Goal: Task Accomplishment & Management: Manage account settings

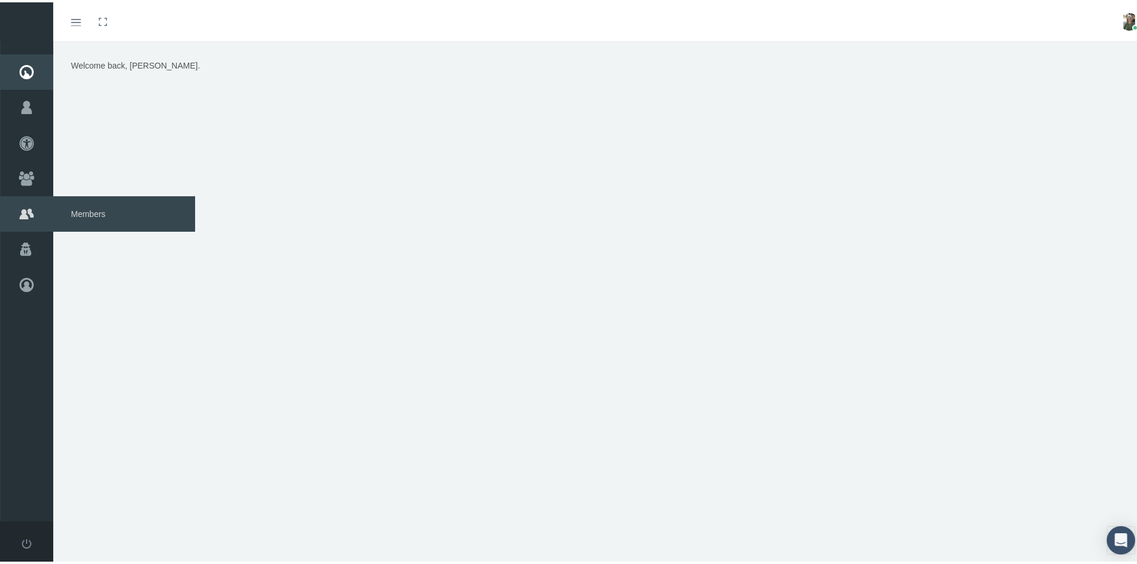
click at [85, 211] on span "Members" at bounding box center [124, 211] width 142 height 35
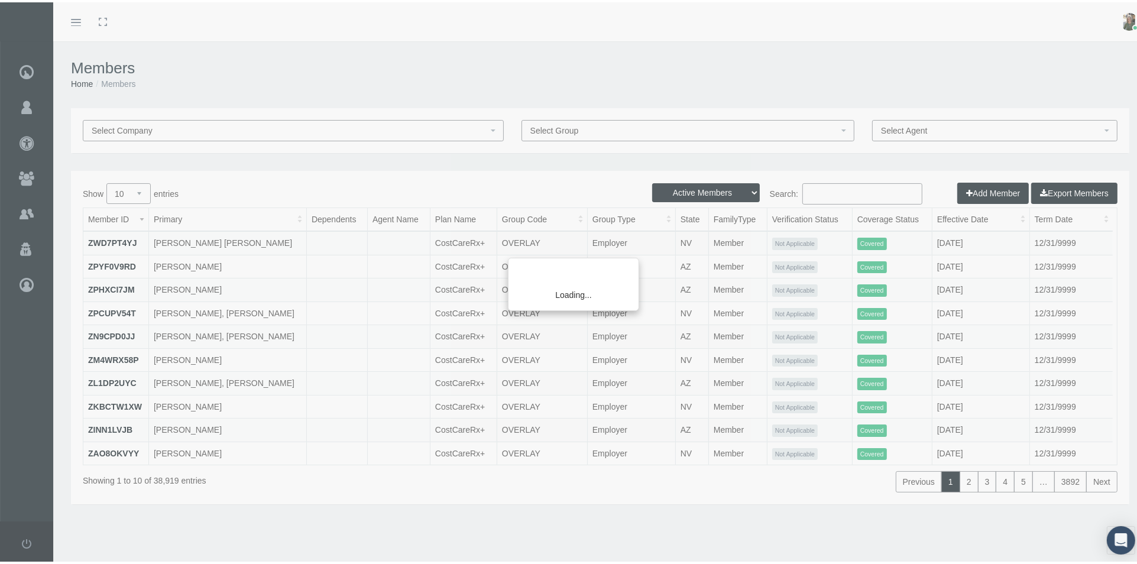
click at [823, 194] on div "Loading..." at bounding box center [568, 282] width 1137 height 564
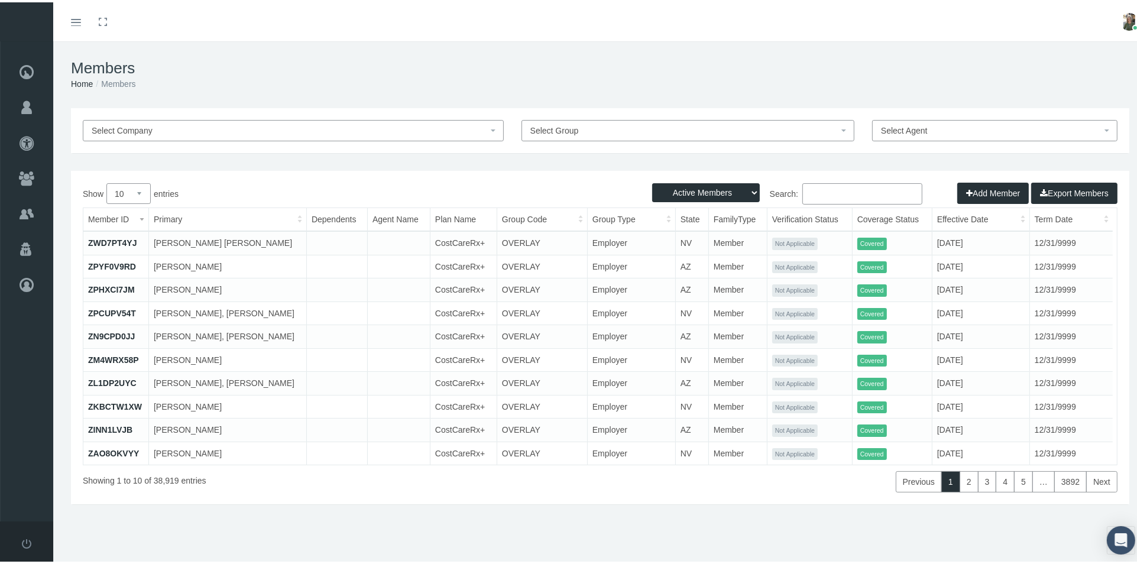
click at [804, 193] on input "Search:" at bounding box center [862, 191] width 120 height 21
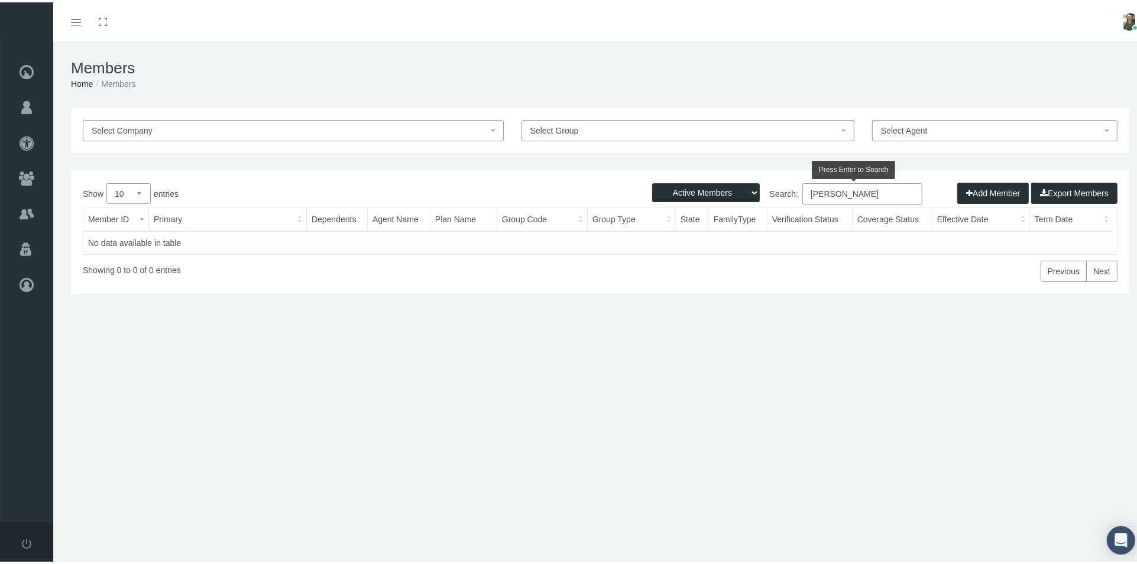
click at [820, 194] on input "lance john" at bounding box center [862, 191] width 120 height 21
type input "lance, john"
click at [735, 189] on select "Active Members Terminated Members Active & Terminated" at bounding box center [706, 190] width 108 height 19
select select "2"
click at [652, 181] on select "Active Members Terminated Members Active & Terminated" at bounding box center [706, 190] width 108 height 19
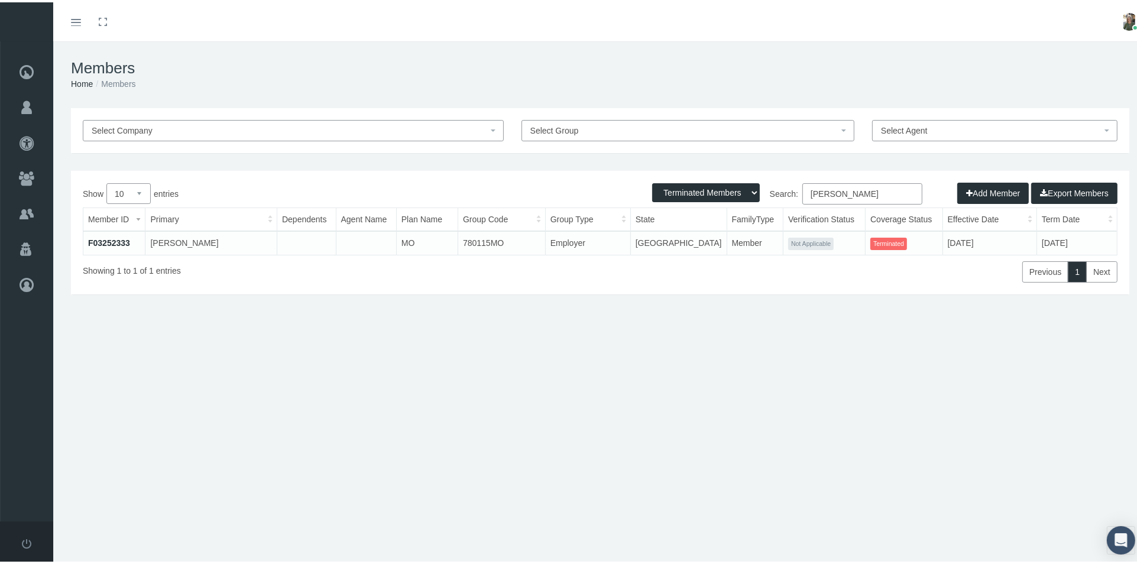
click at [116, 237] on link "F03252333" at bounding box center [109, 240] width 42 height 9
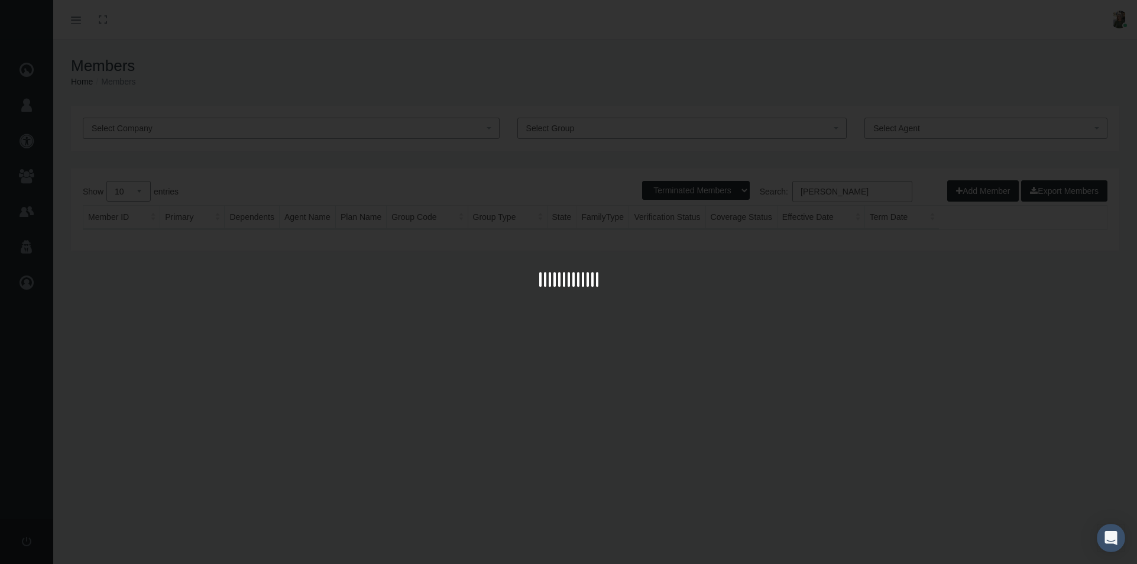
select select "2"
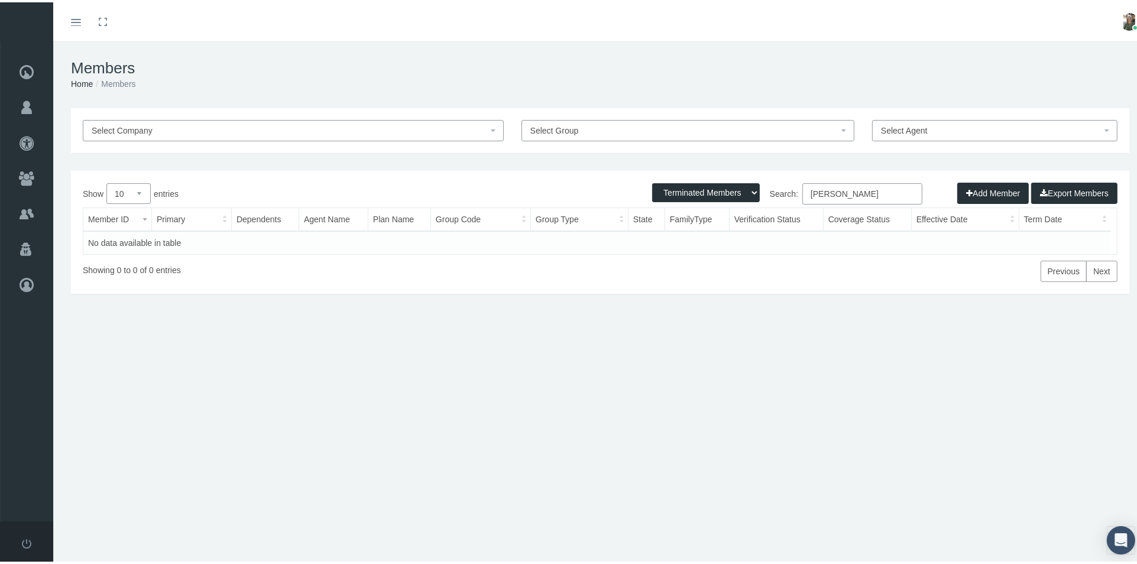
click at [876, 190] on input "lance, john" at bounding box center [862, 191] width 120 height 21
type input "l"
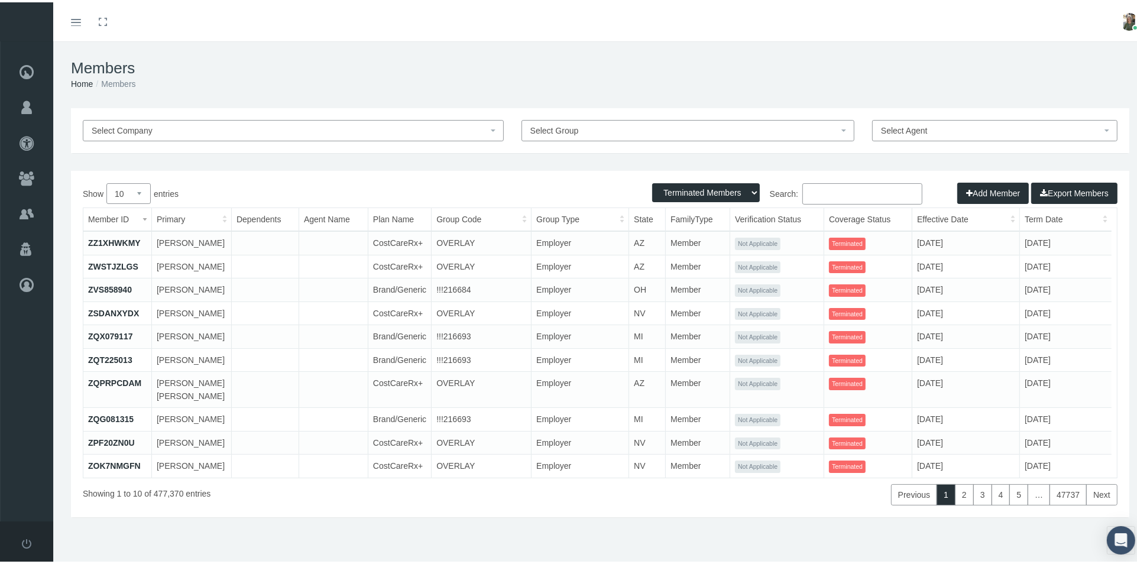
click at [806, 191] on input "Search:" at bounding box center [862, 191] width 120 height 21
paste input "Lance John <llfarmslance@aol.com>"
click at [815, 194] on input "Lance John <llfarmslance@aol.com>" at bounding box center [862, 191] width 120 height 21
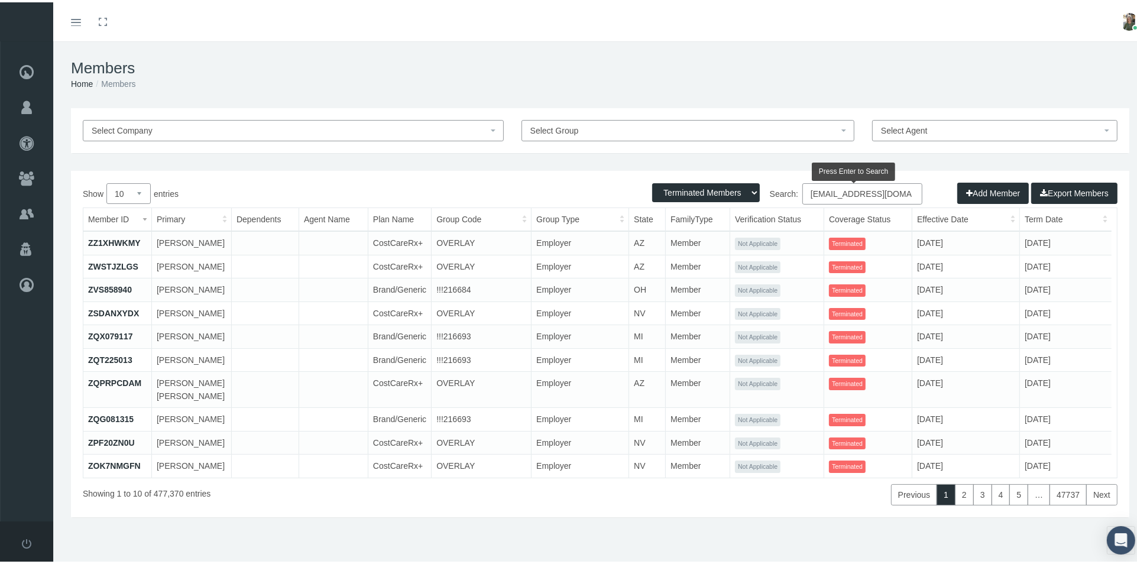
click at [888, 194] on input "llfarmslance@aol.com>" at bounding box center [862, 191] width 120 height 21
type input "[EMAIL_ADDRESS][DOMAIN_NAME]"
click at [739, 191] on select "Active Members Terminated Members Active & Terminated" at bounding box center [706, 190] width 108 height 19
select select "3"
click at [652, 181] on select "Active Members Terminated Members Active & Terminated" at bounding box center [706, 190] width 108 height 19
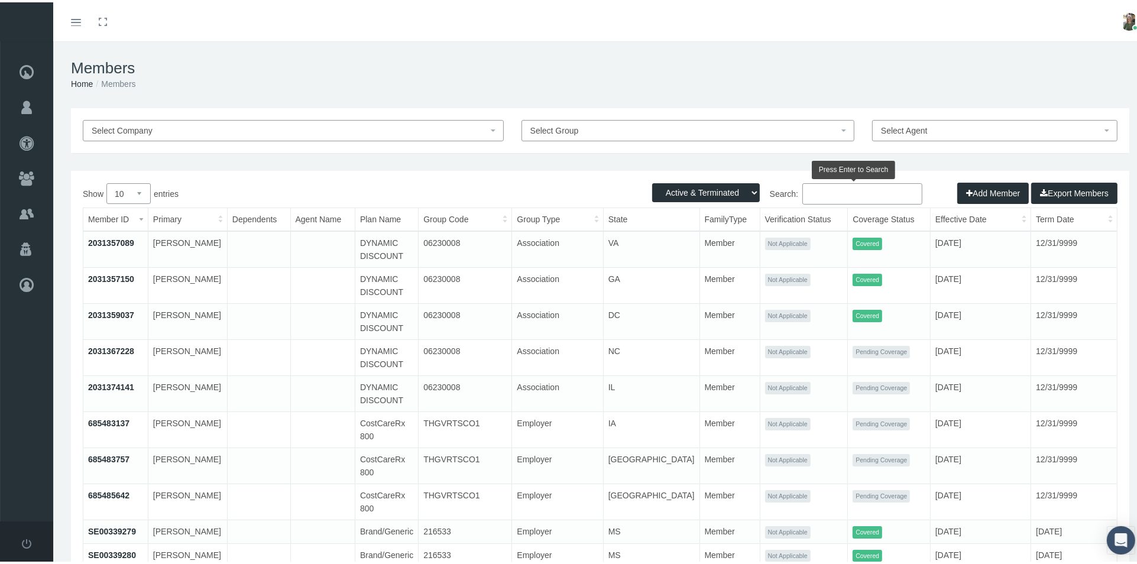
paste input "Lance John <llfarmslance@aol.com>"
click at [815, 195] on input "Lance John <llfarmslance@aol.com>" at bounding box center [862, 191] width 120 height 21
click at [889, 193] on input "llfarmslance@aol.com>" at bounding box center [862, 191] width 120 height 21
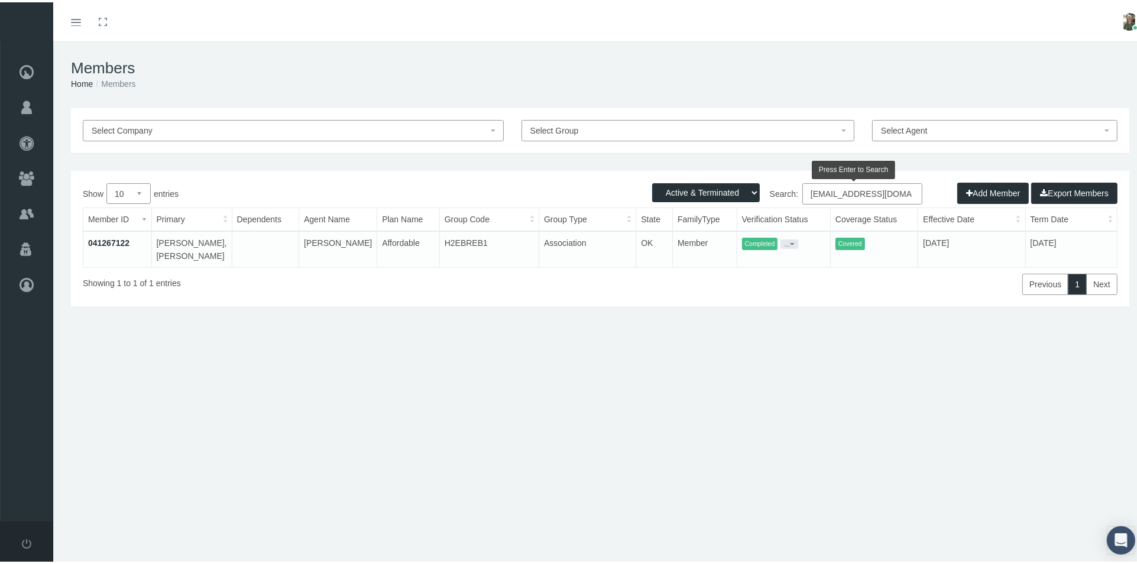
type input "llfarmslance@aol.com"
click at [116, 237] on link "041267122" at bounding box center [108, 240] width 41 height 9
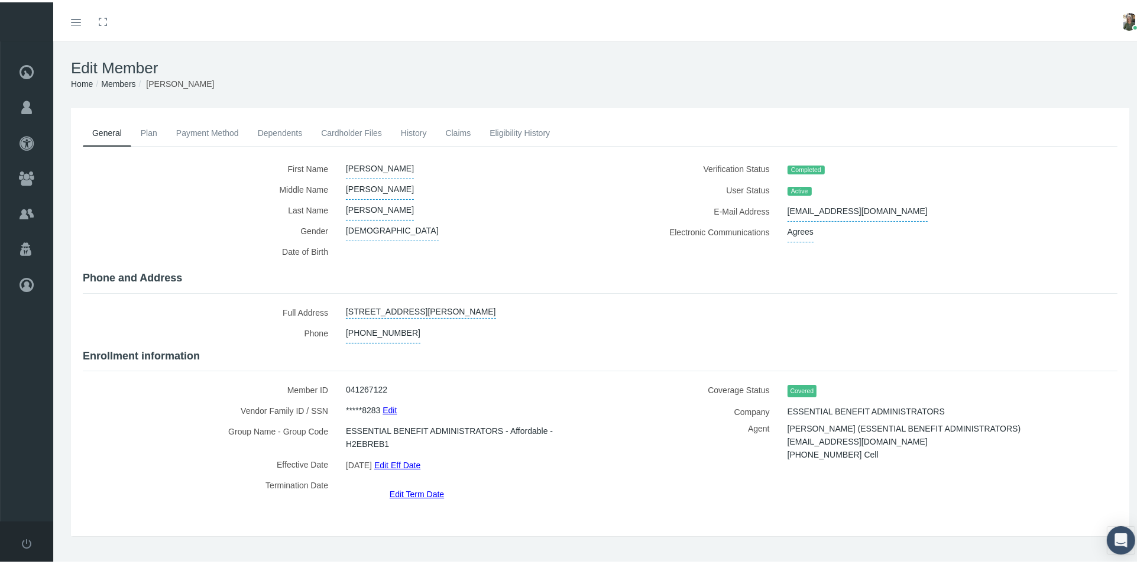
click at [456, 139] on link "Claims" at bounding box center [458, 131] width 44 height 26
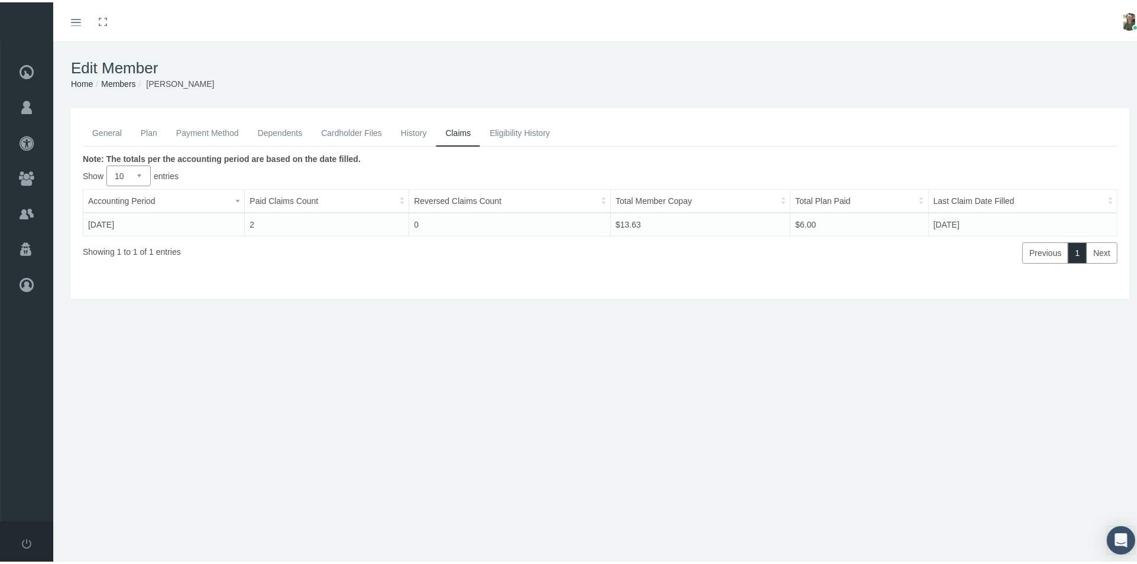
click at [105, 134] on link "General" at bounding box center [107, 131] width 48 height 26
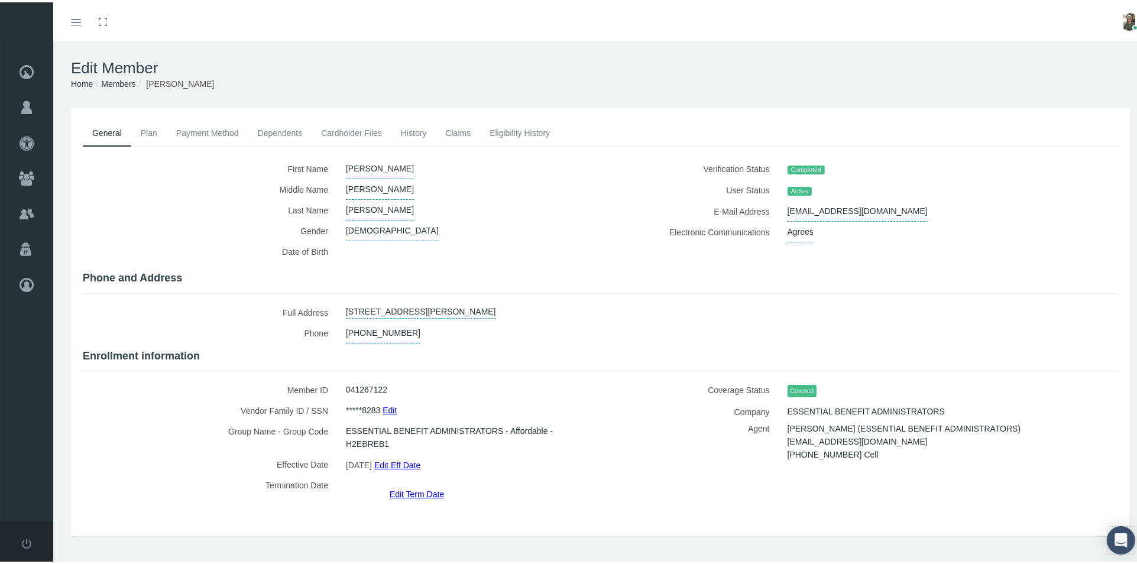
click at [424, 483] on link "Edit Term Date" at bounding box center [416, 491] width 54 height 17
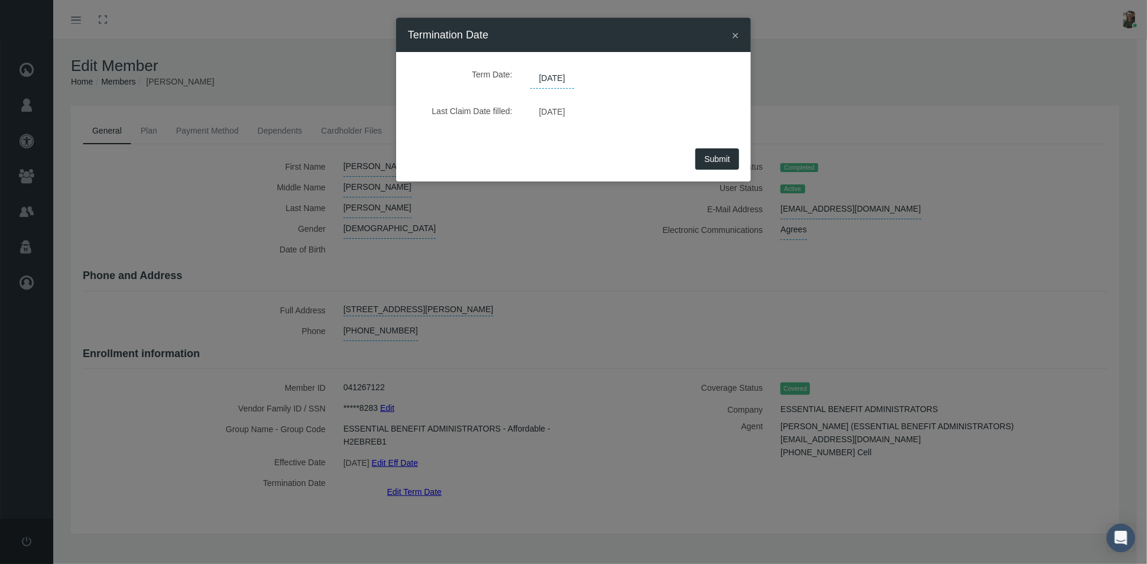
drag, startPoint x: 577, startPoint y: 79, endPoint x: 518, endPoint y: 78, distance: 59.7
click at [518, 78] on div "Term Date: 12/31/2039" at bounding box center [573, 76] width 313 height 25
drag, startPoint x: 567, startPoint y: 73, endPoint x: 554, endPoint y: 76, distance: 13.5
click at [554, 76] on span "12/31/2039" at bounding box center [552, 79] width 44 height 20
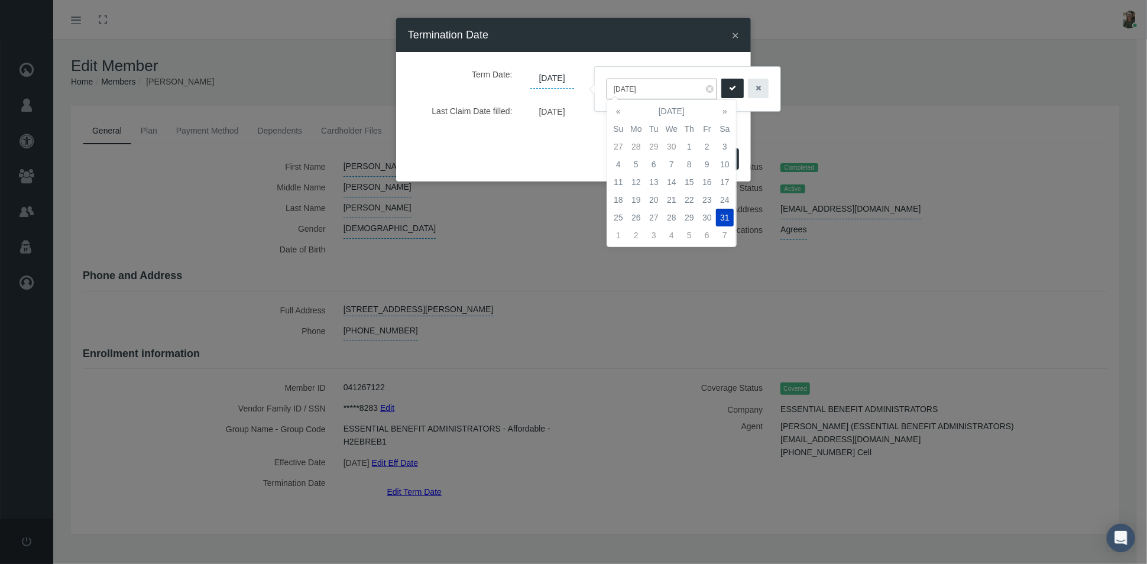
drag, startPoint x: 657, startPoint y: 88, endPoint x: 608, endPoint y: 93, distance: 49.9
click at [608, 93] on input "12/31/2039" at bounding box center [661, 89] width 111 height 21
click at [619, 112] on th "«" at bounding box center [618, 111] width 18 height 18
click at [657, 217] on td "30" at bounding box center [654, 218] width 18 height 18
type input "09/30/2025"
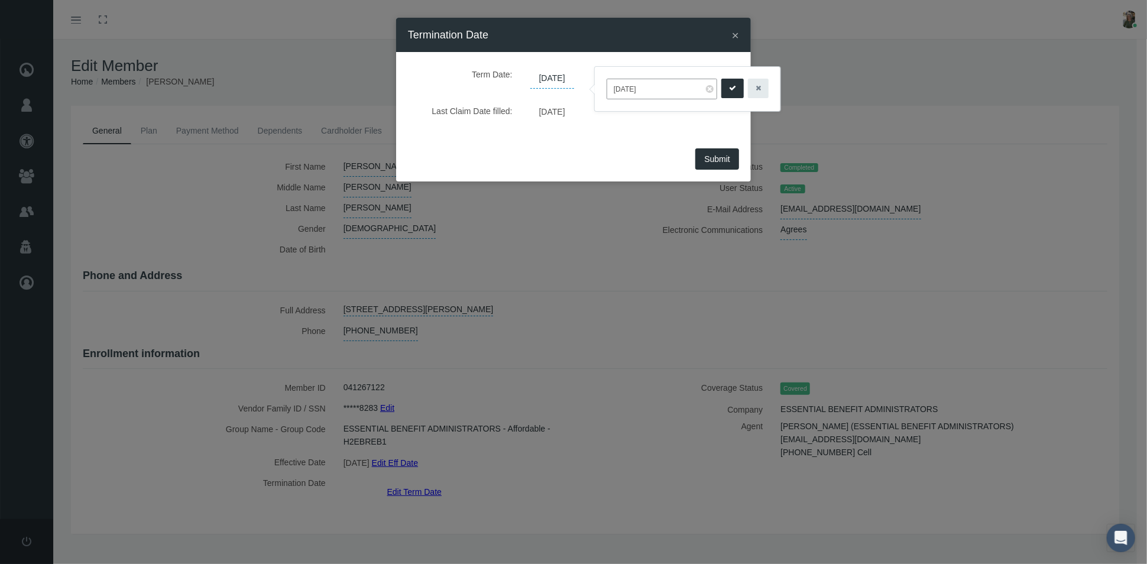
click at [729, 87] on icon "submit" at bounding box center [732, 88] width 7 height 11
click at [722, 155] on span "Submit" at bounding box center [717, 158] width 26 height 9
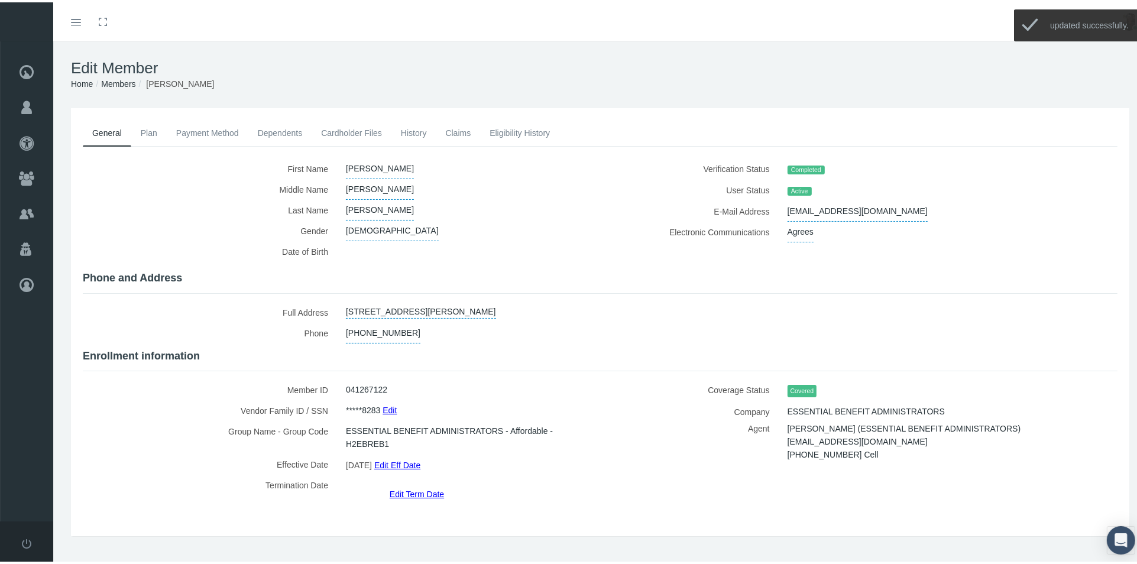
click at [501, 131] on link "Eligibility History" at bounding box center [519, 131] width 79 height 26
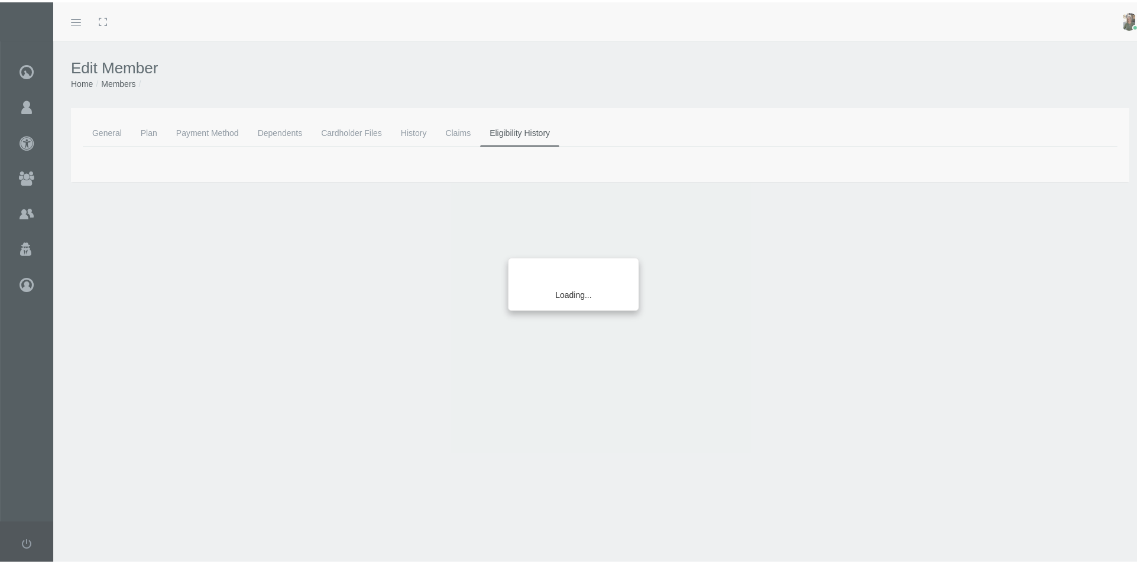
click at [421, 125] on div "Loading..." at bounding box center [568, 282] width 1137 height 564
click at [413, 132] on div "Loading..." at bounding box center [568, 282] width 1137 height 564
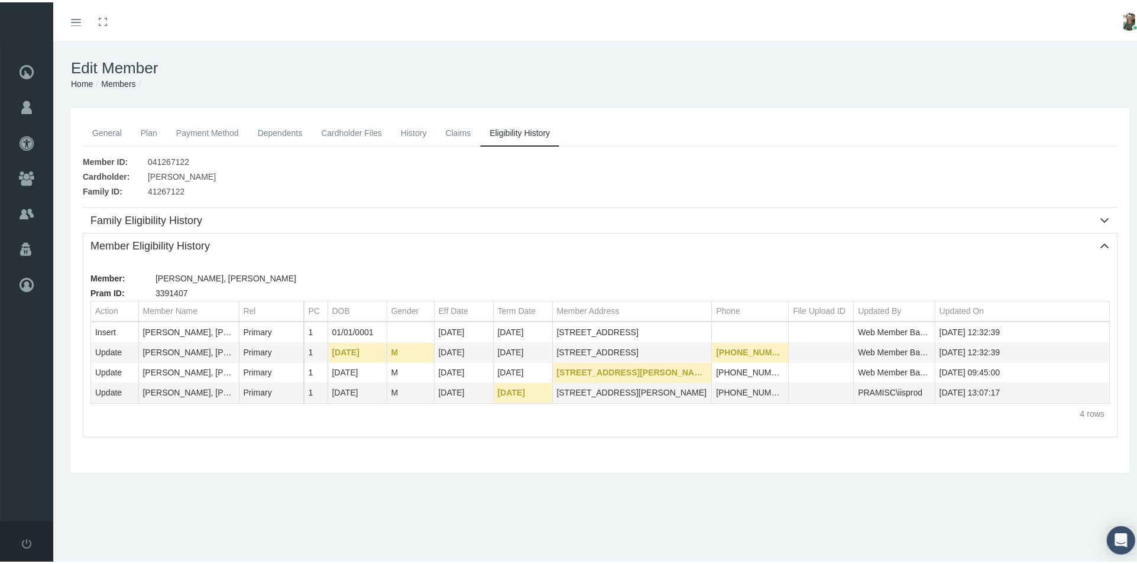
click at [95, 131] on link "General" at bounding box center [107, 131] width 48 height 26
click at [107, 134] on link "General" at bounding box center [107, 131] width 48 height 26
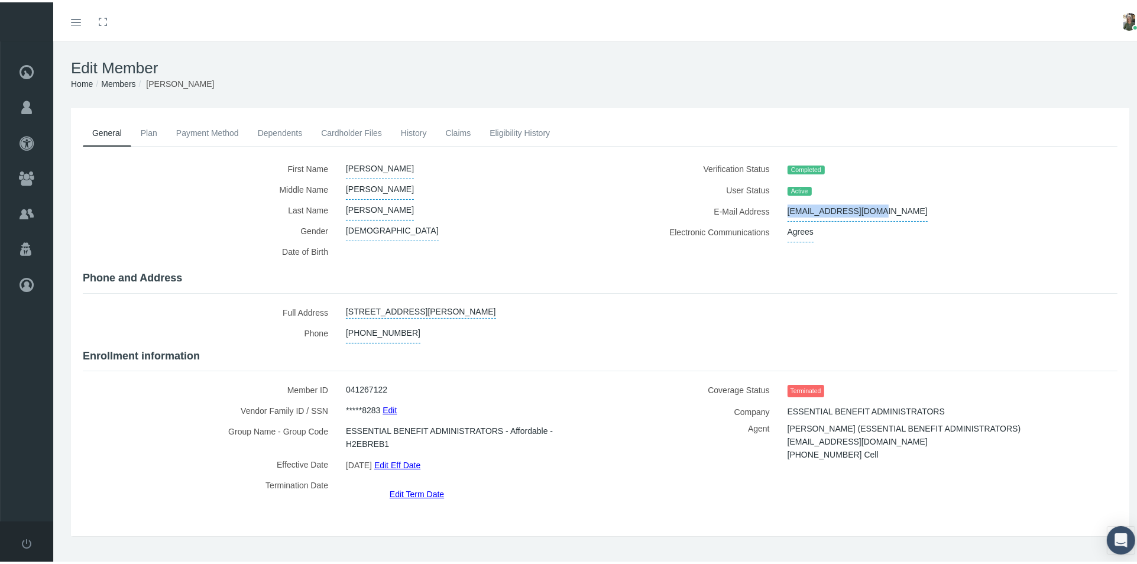
drag, startPoint x: 780, startPoint y: 209, endPoint x: 860, endPoint y: 214, distance: 80.0
click at [860, 214] on span "[EMAIL_ADDRESS][DOMAIN_NAME]" at bounding box center [857, 209] width 140 height 21
drag, startPoint x: 858, startPoint y: 210, endPoint x: 777, endPoint y: 201, distance: 81.5
click at [732, 207] on div "E-Mail Address [EMAIL_ADDRESS][DOMAIN_NAME] [EMAIL_ADDRESS][DOMAIN_NAME]" at bounding box center [863, 209] width 508 height 21
click at [910, 207] on icon "submit" at bounding box center [913, 208] width 7 height 11
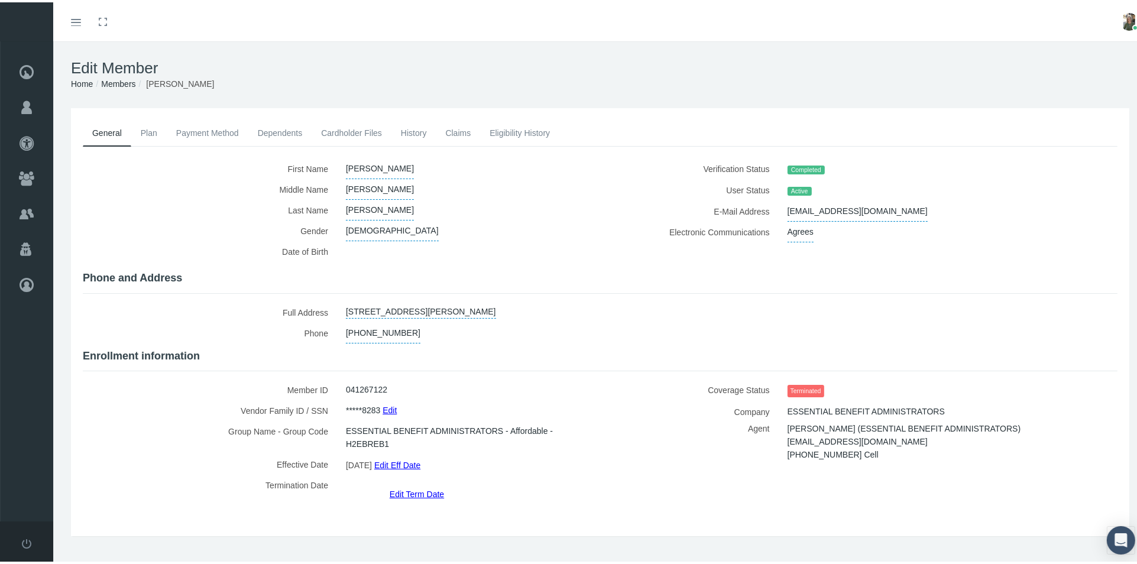
click at [421, 134] on link "History" at bounding box center [413, 131] width 45 height 26
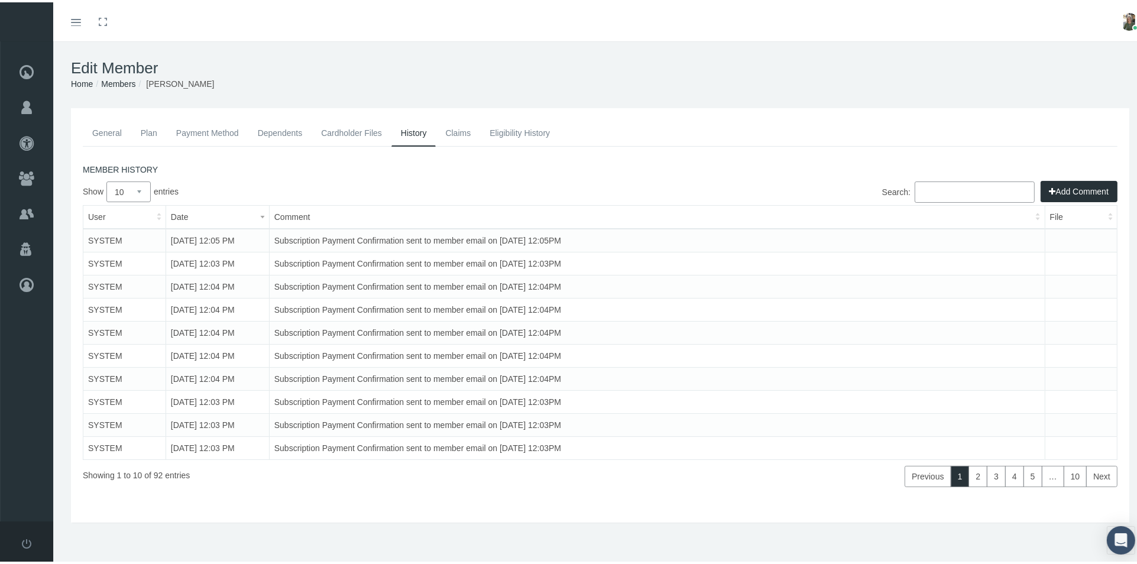
click at [1059, 187] on button "Add Comment" at bounding box center [1078, 188] width 77 height 21
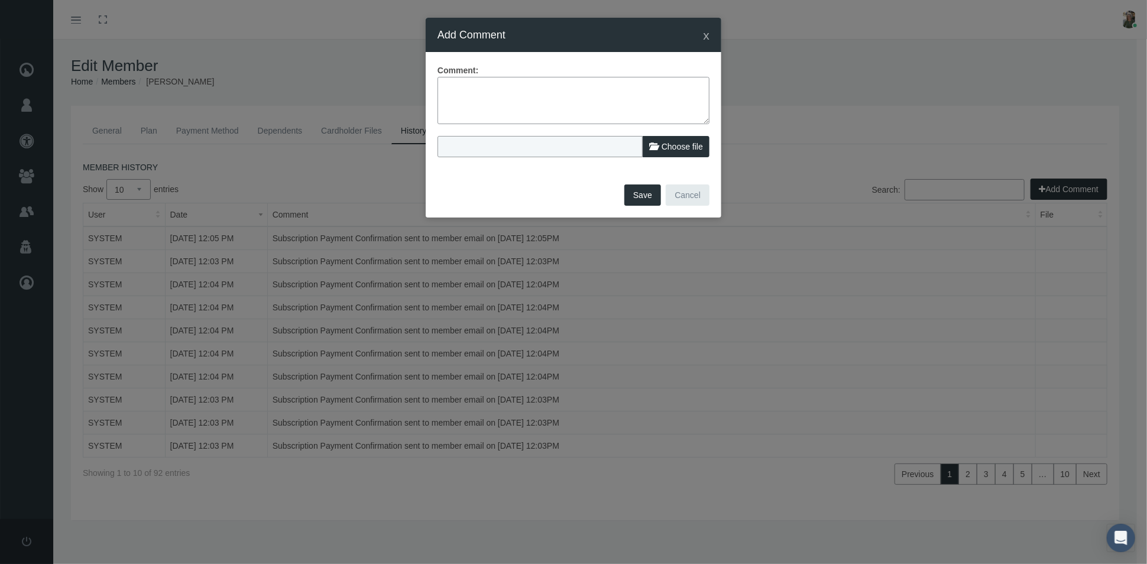
click at [466, 106] on textarea at bounding box center [573, 100] width 272 height 47
type textarea "Mbr reached out per email to term plan"
click at [637, 190] on button "Save" at bounding box center [642, 194] width 37 height 21
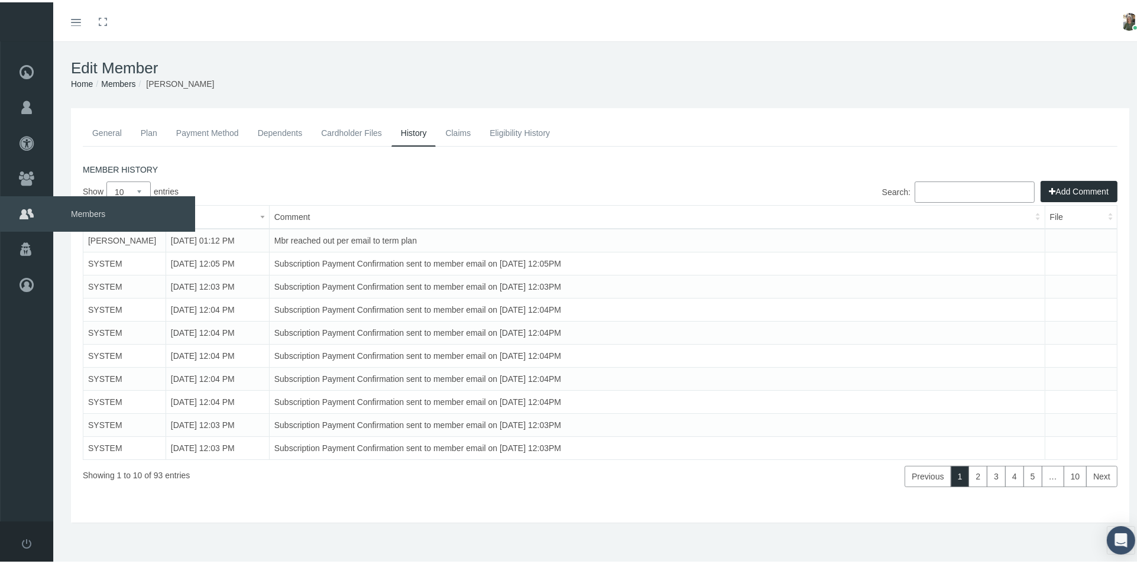
click at [80, 215] on span "Members" at bounding box center [124, 211] width 142 height 35
